Goal: Task Accomplishment & Management: Complete application form

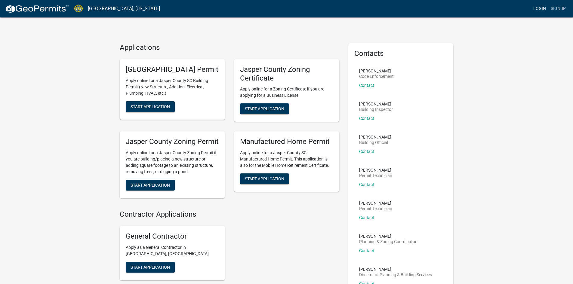
click at [542, 7] on link "Login" at bounding box center [539, 8] width 17 height 11
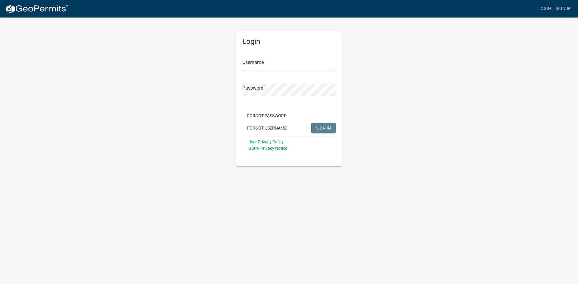
type input "ganeal"
click at [321, 127] on span "SIGN IN" at bounding box center [323, 128] width 15 height 5
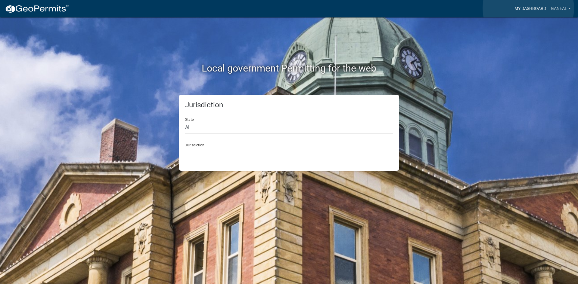
click at [528, 8] on link "My Dashboard" at bounding box center [530, 8] width 36 height 11
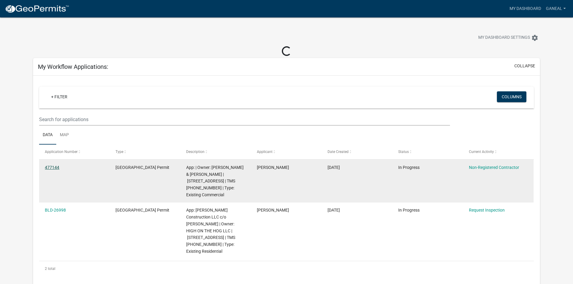
click at [56, 167] on link "477144" at bounding box center [52, 167] width 14 height 5
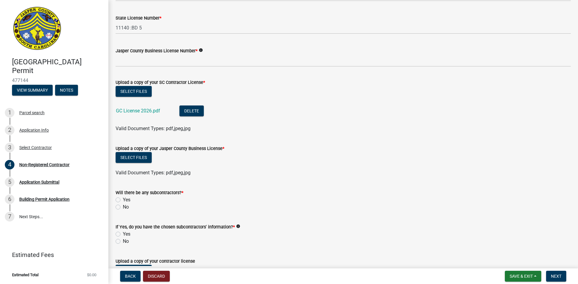
scroll to position [301, 0]
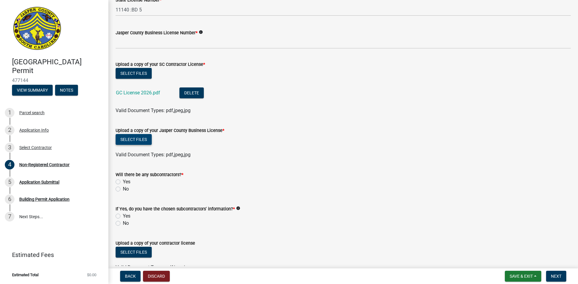
click at [140, 139] on button "Select files" at bounding box center [134, 139] width 36 height 11
click at [522, 142] on div "Select files" at bounding box center [343, 140] width 455 height 12
click at [134, 138] on button "Select files" at bounding box center [134, 139] width 36 height 11
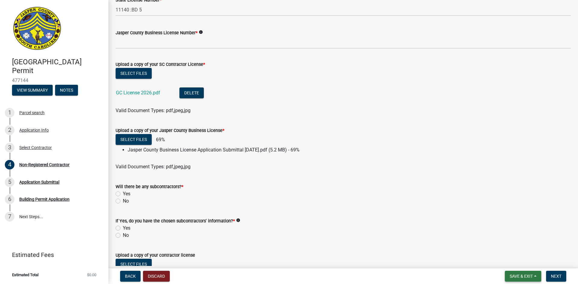
click at [520, 275] on span "Save & Exit" at bounding box center [521, 276] width 23 height 5
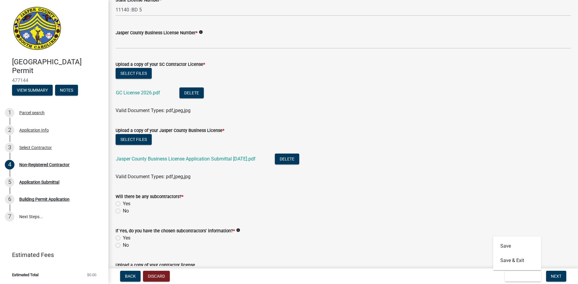
click at [440, 249] on wm-data-entity-input "If Yes, do you have the chosen subcontractors' information? * info Yes No" at bounding box center [343, 237] width 455 height 34
click at [123, 203] on label "Yes" at bounding box center [127, 203] width 8 height 7
click at [123, 203] on input "Yes" at bounding box center [125, 202] width 4 height 4
radio input "true"
click at [520, 278] on span "Save & Exit" at bounding box center [521, 276] width 23 height 5
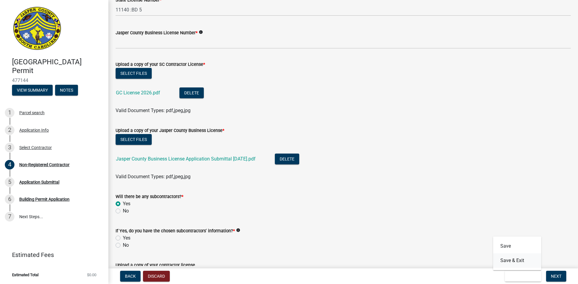
click at [507, 259] on button "Save & Exit" at bounding box center [517, 261] width 48 height 14
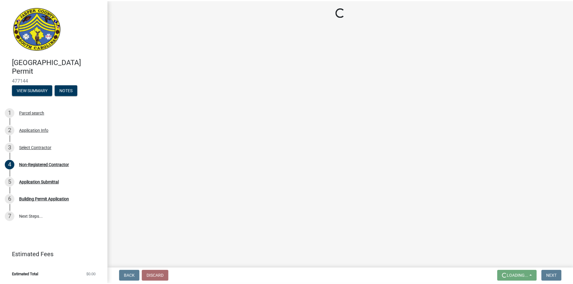
scroll to position [0, 0]
